Goal: Use online tool/utility: Utilize a website feature to perform a specific function

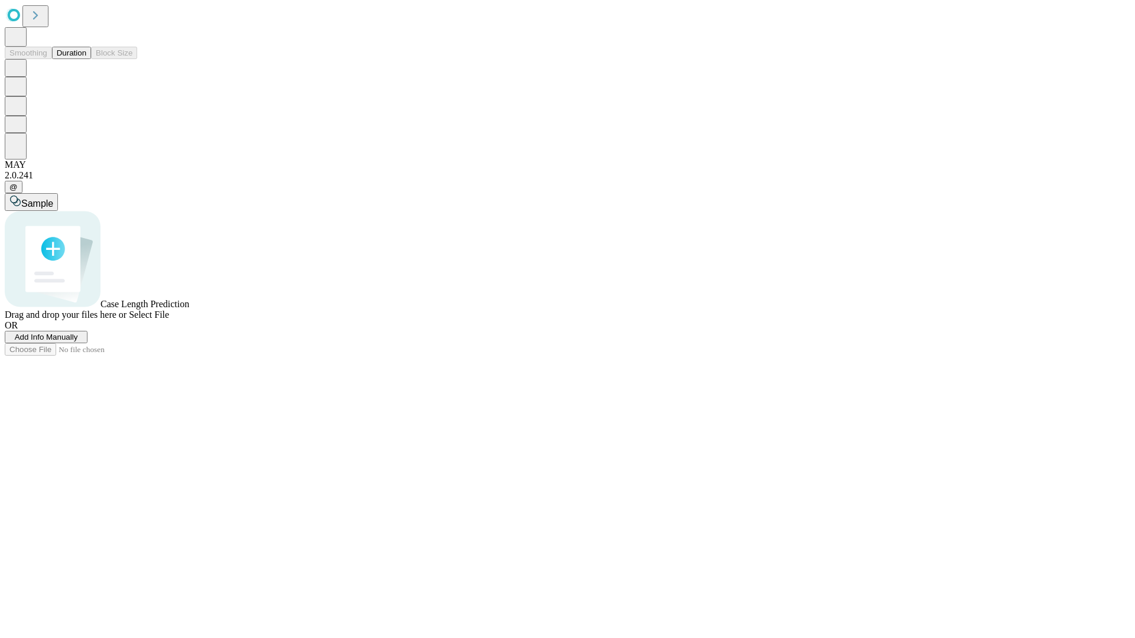
click at [78, 342] on span "Add Info Manually" at bounding box center [46, 337] width 63 height 9
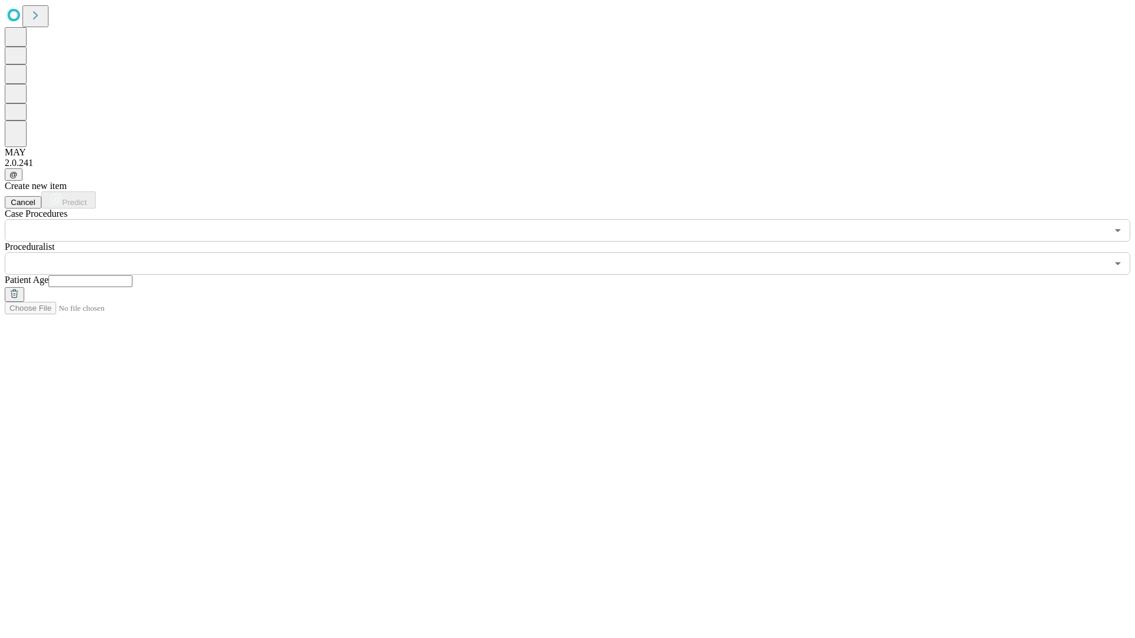
click at [132, 275] on input "text" at bounding box center [90, 281] width 84 height 12
type input "**"
click at [576, 252] on input "text" at bounding box center [556, 263] width 1102 height 22
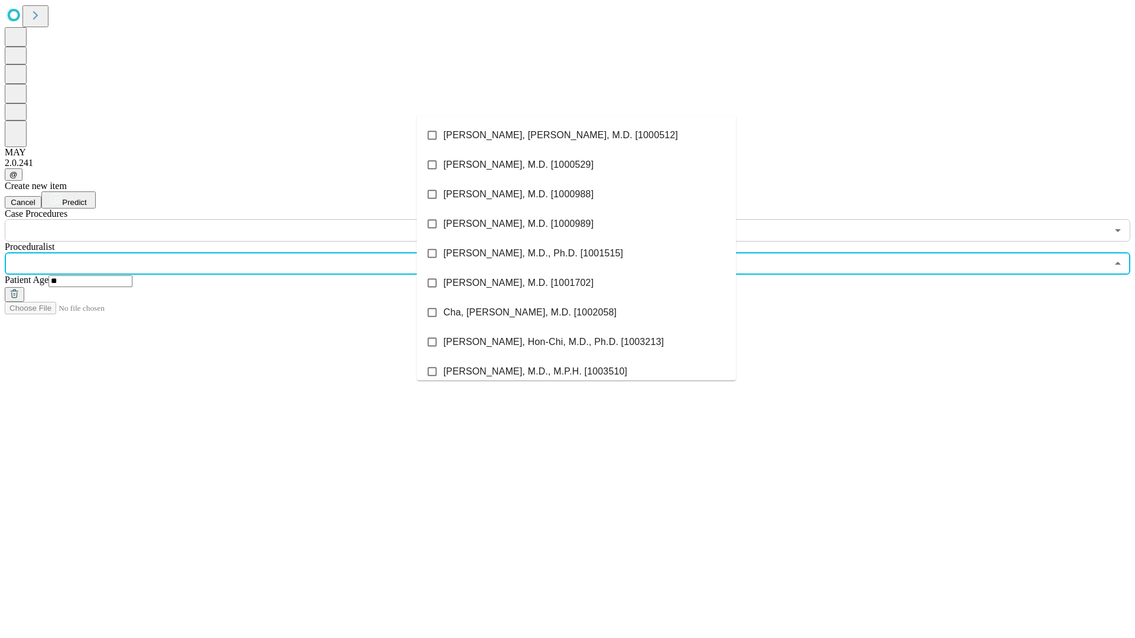
click at [576, 135] on li "[PERSON_NAME], [PERSON_NAME], M.D. [1000512]" at bounding box center [576, 136] width 319 height 30
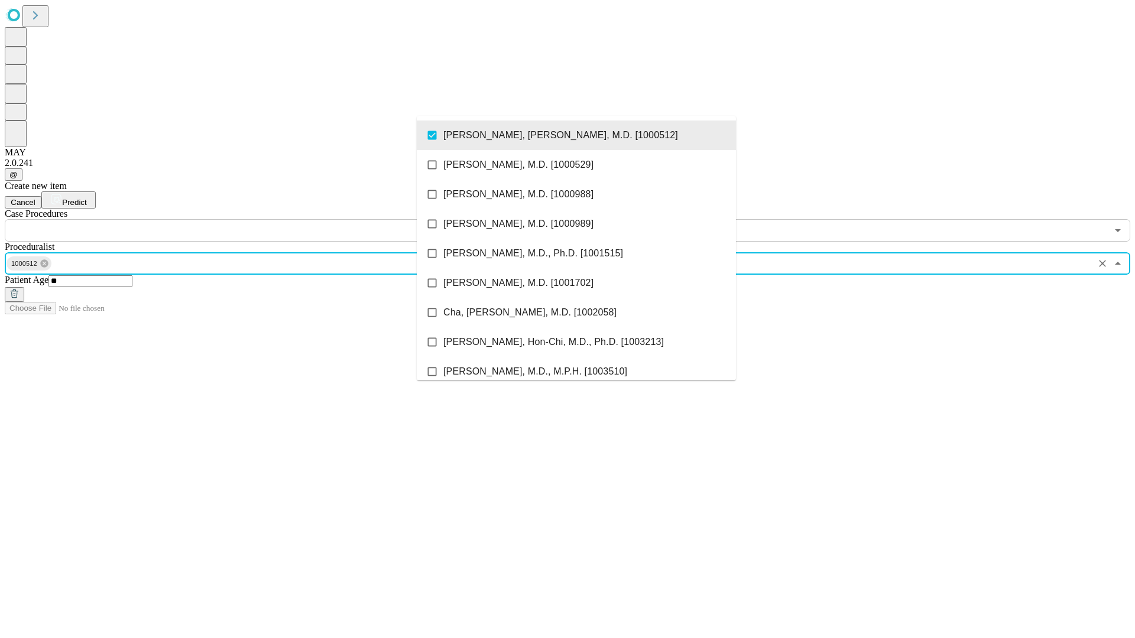
click at [248, 219] on input "text" at bounding box center [556, 230] width 1102 height 22
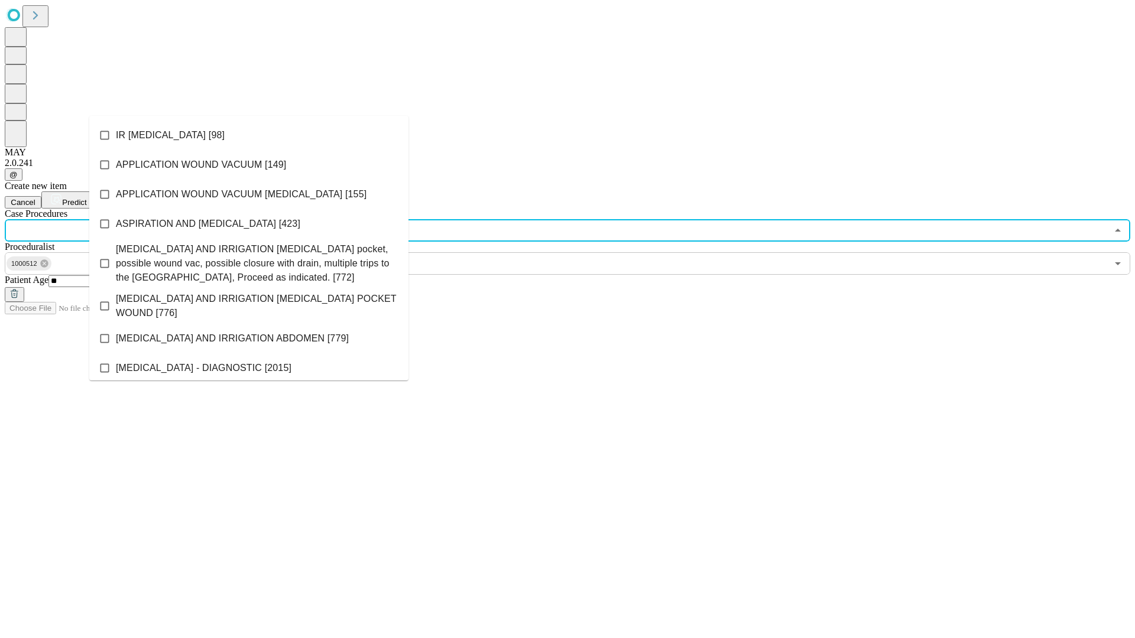
click at [249, 135] on li "IR [MEDICAL_DATA] [98]" at bounding box center [248, 136] width 319 height 30
click at [86, 198] on span "Predict" at bounding box center [74, 202] width 24 height 9
